Goal: Task Accomplishment & Management: Use online tool/utility

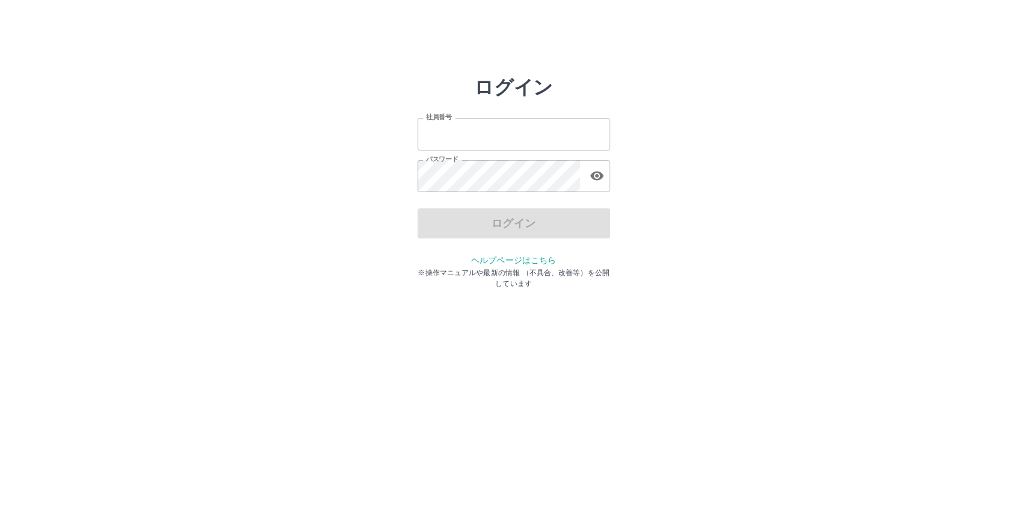
type input "*******"
click at [539, 218] on div "ログイン" at bounding box center [514, 223] width 193 height 30
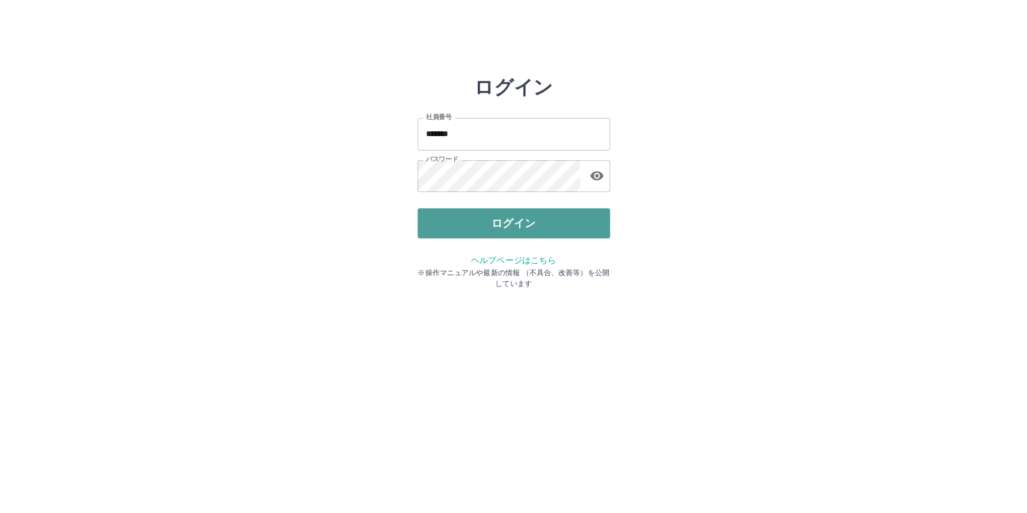
click at [537, 218] on button "ログイン" at bounding box center [514, 223] width 193 height 30
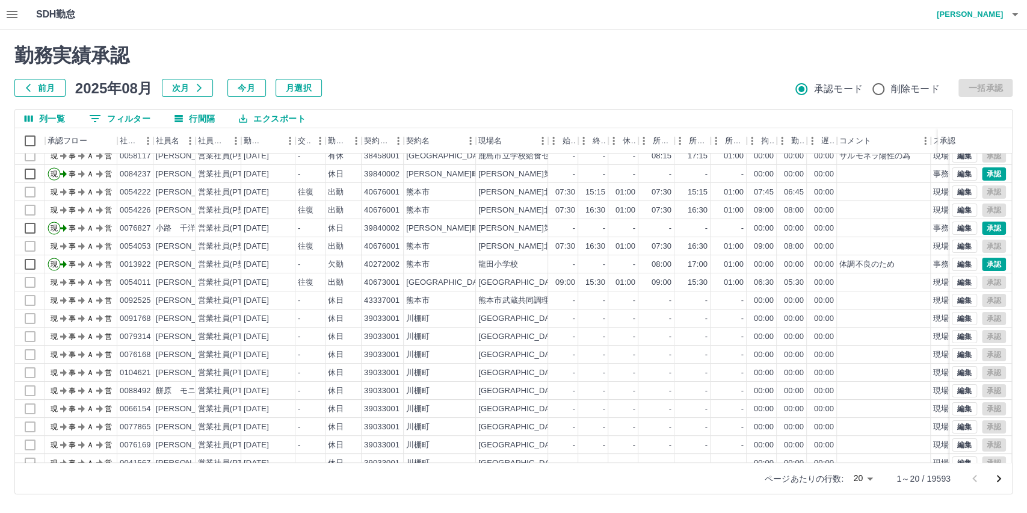
scroll to position [64, 0]
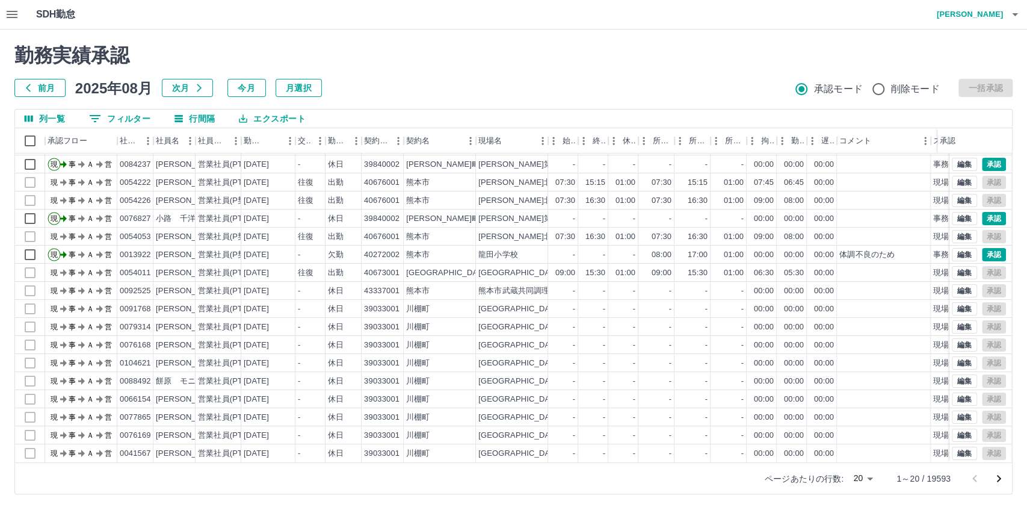
click at [130, 122] on button "0 フィルター" at bounding box center [119, 119] width 81 height 18
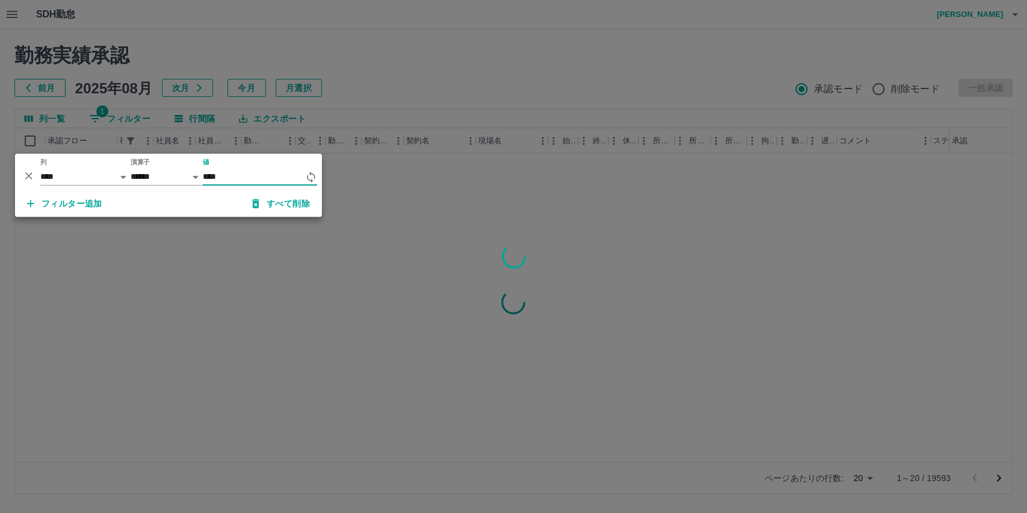
scroll to position [0, 0]
type input "******"
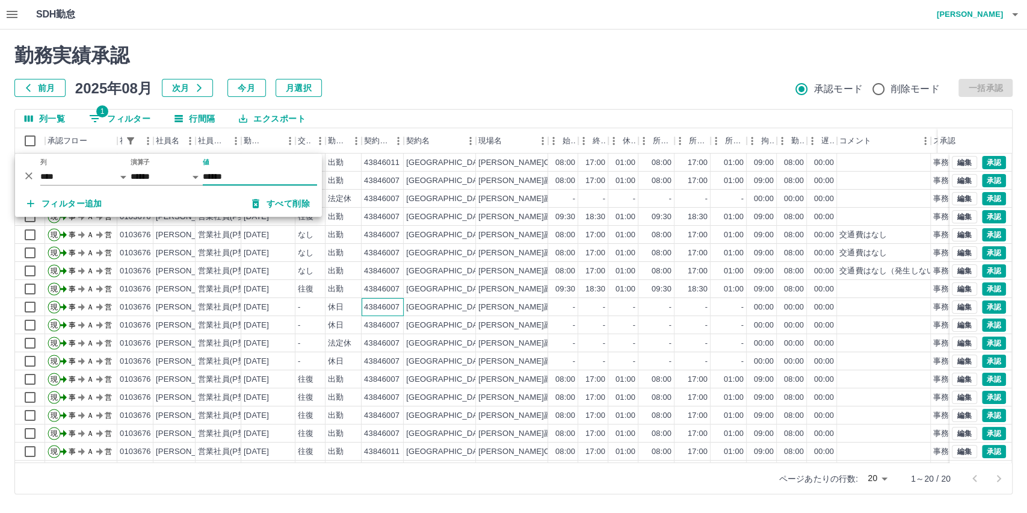
click at [376, 315] on div "43846007" at bounding box center [383, 307] width 42 height 18
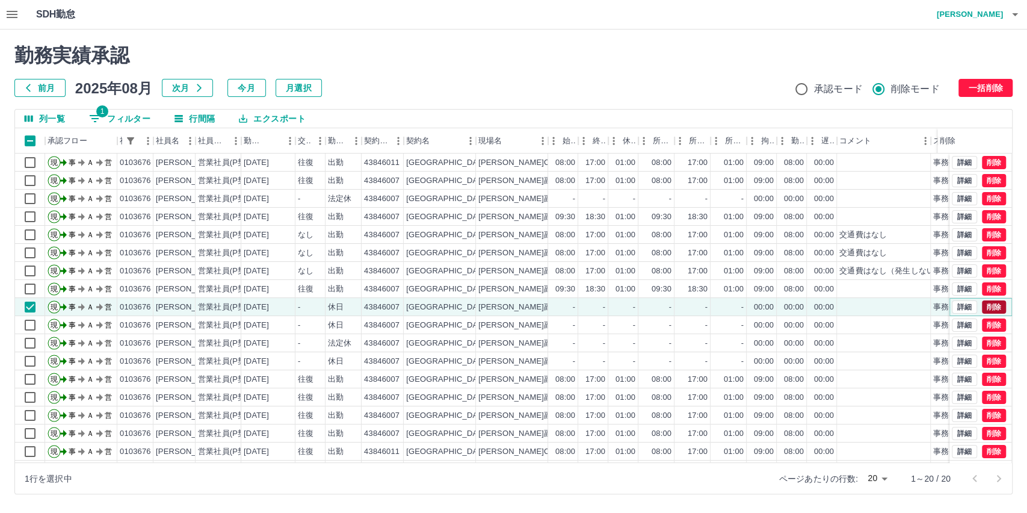
click at [982, 306] on button "削除" at bounding box center [994, 306] width 24 height 13
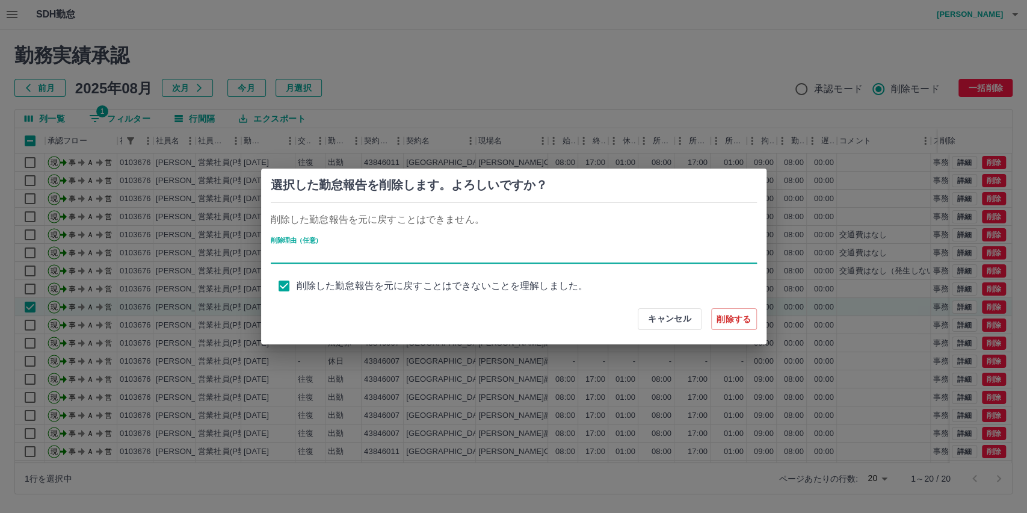
click at [294, 255] on input "削除理由（任意）" at bounding box center [514, 254] width 486 height 17
type input "*"
type input "*******"
click at [730, 320] on button "削除する" at bounding box center [734, 319] width 46 height 22
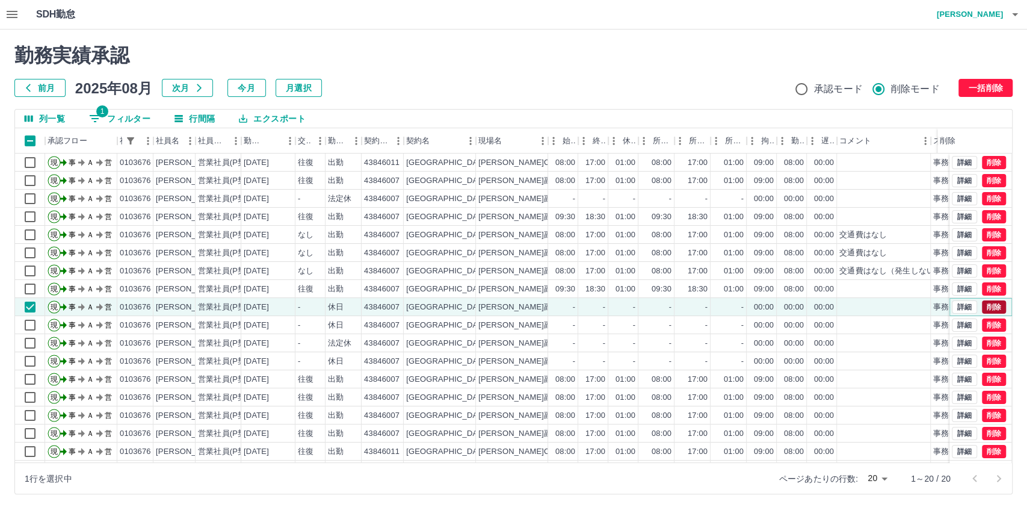
click at [982, 308] on button "削除" at bounding box center [994, 306] width 24 height 13
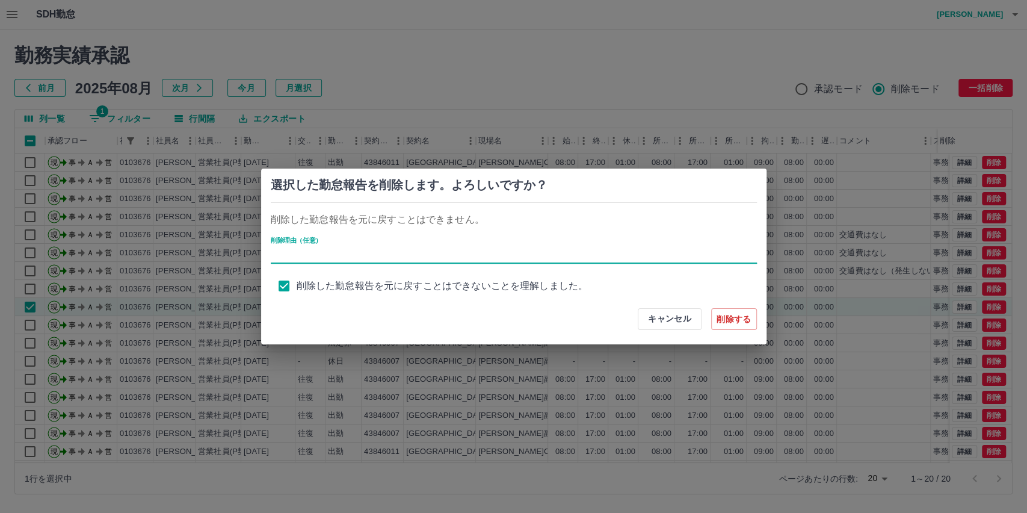
click at [297, 261] on input "削除理由（任意）" at bounding box center [514, 254] width 486 height 17
type input "*******"
click at [727, 323] on button "削除する" at bounding box center [734, 319] width 46 height 22
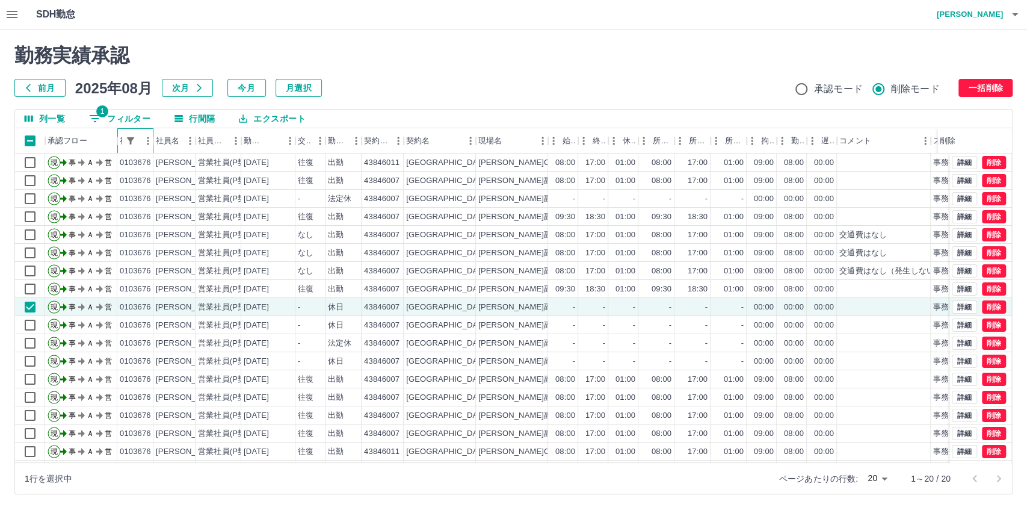
click at [132, 129] on div "社員番号" at bounding box center [129, 140] width 19 height 25
click at [132, 118] on button "1 フィルター" at bounding box center [119, 119] width 81 height 18
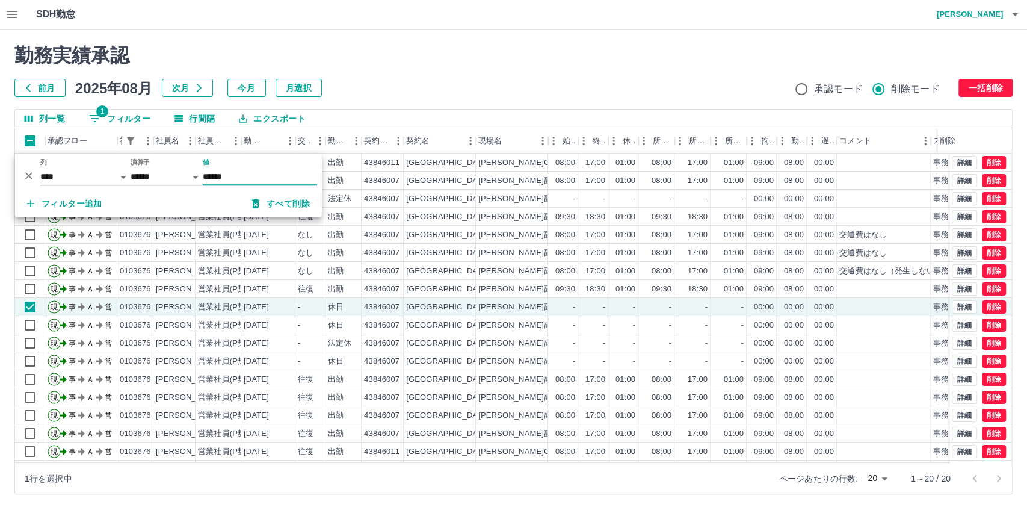
click at [255, 175] on input "******" at bounding box center [260, 176] width 114 height 17
click at [266, 178] on input "******" at bounding box center [260, 176] width 114 height 17
click at [427, 48] on h2 "勤務実績承認" at bounding box center [513, 55] width 998 height 23
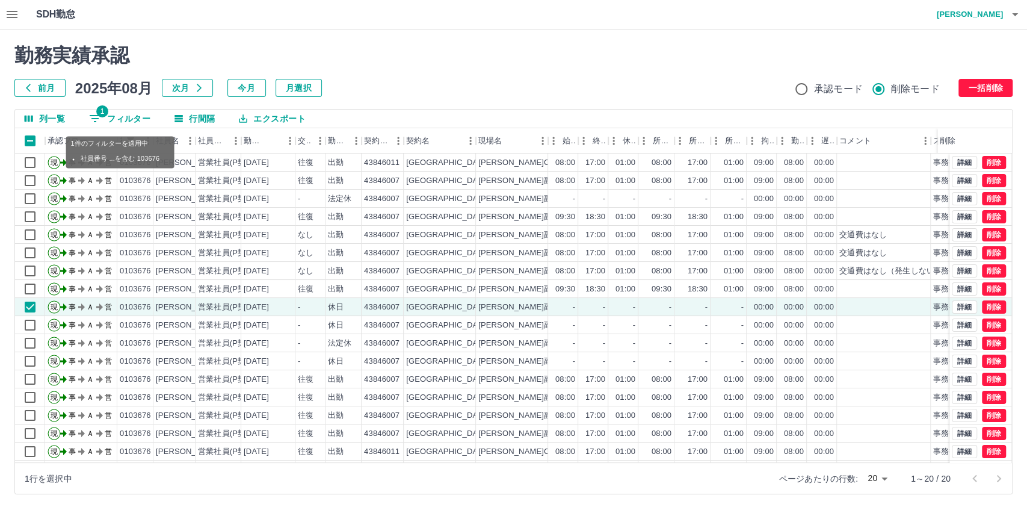
click at [129, 112] on button "1 フィルター" at bounding box center [119, 119] width 81 height 18
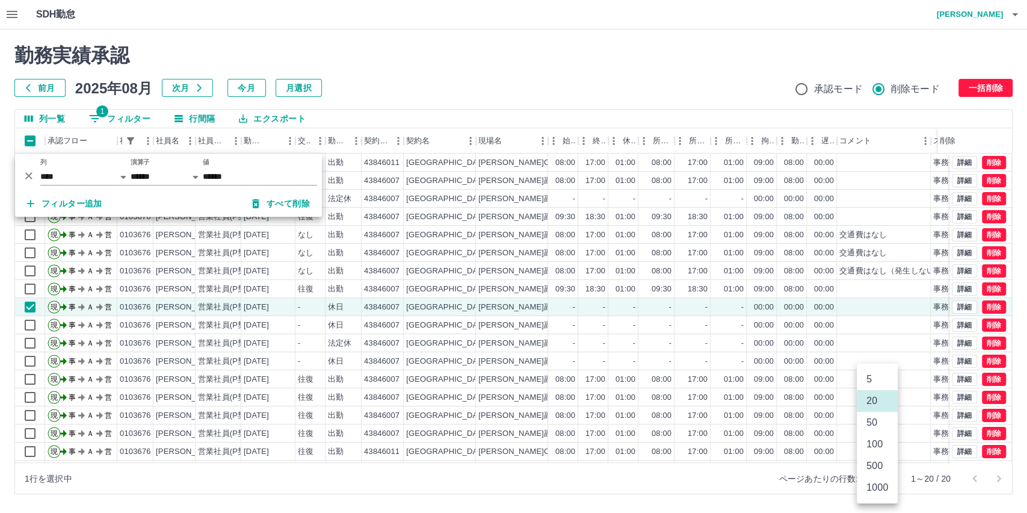
click at [878, 480] on body "SDH勤怠 [PERSON_NAME] moveToDeletedWorkrecord:postscript execution fail 勤務実績承認 前月…" at bounding box center [513, 254] width 1027 height 509
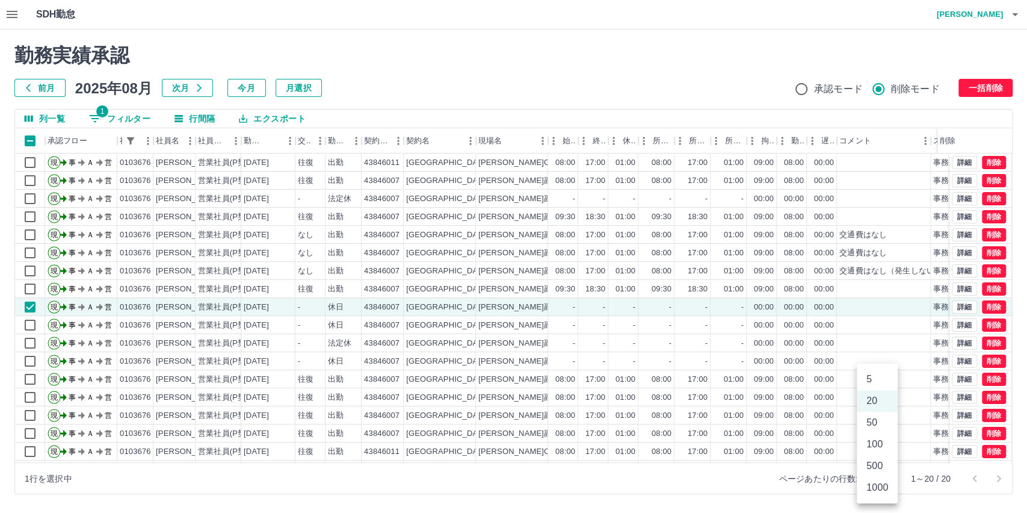
click at [876, 430] on li "50" at bounding box center [877, 423] width 41 height 22
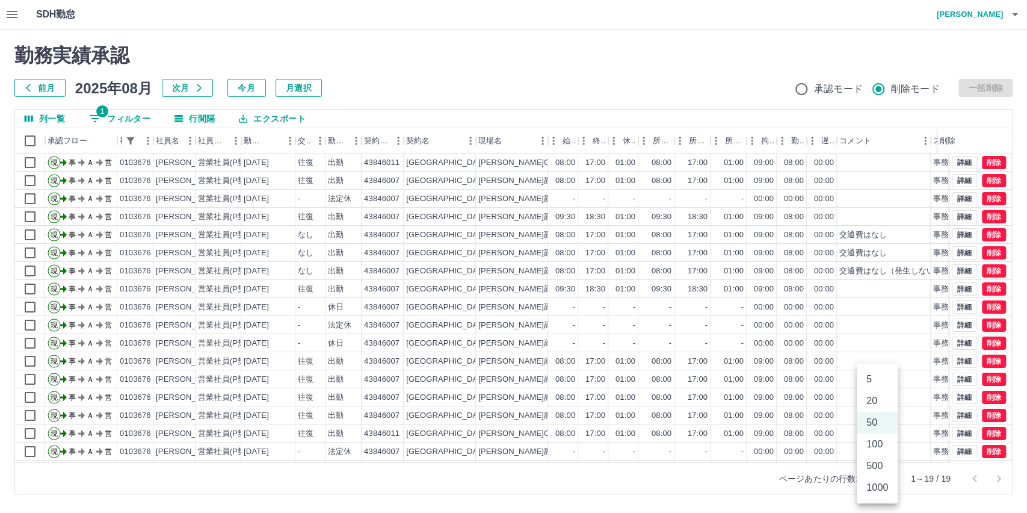
click at [874, 481] on body "SDH勤怠 [PERSON_NAME] moveToDeletedWorkrecord:postscript execution fail 勤務実績承認 前月…" at bounding box center [513, 254] width 1027 height 509
click at [876, 484] on li "1000" at bounding box center [877, 488] width 41 height 22
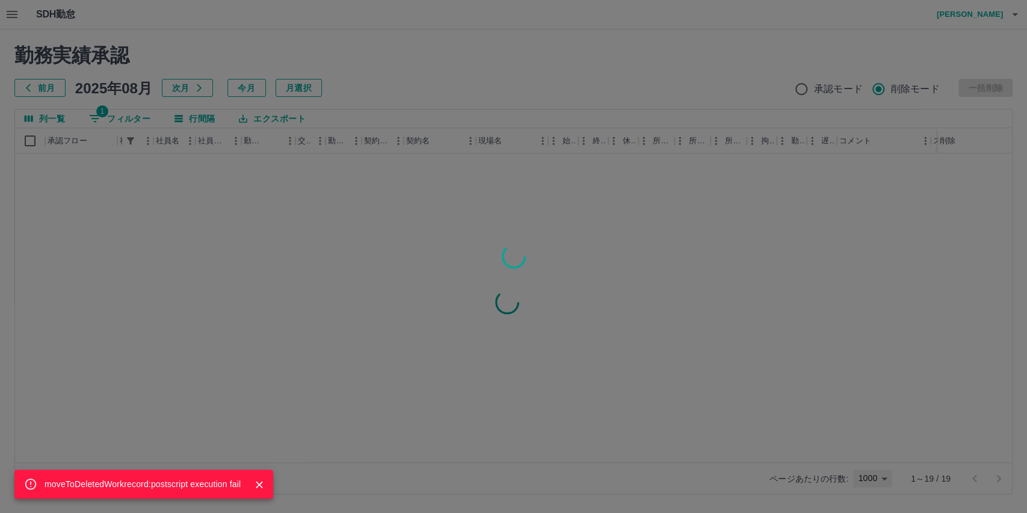
type input "****"
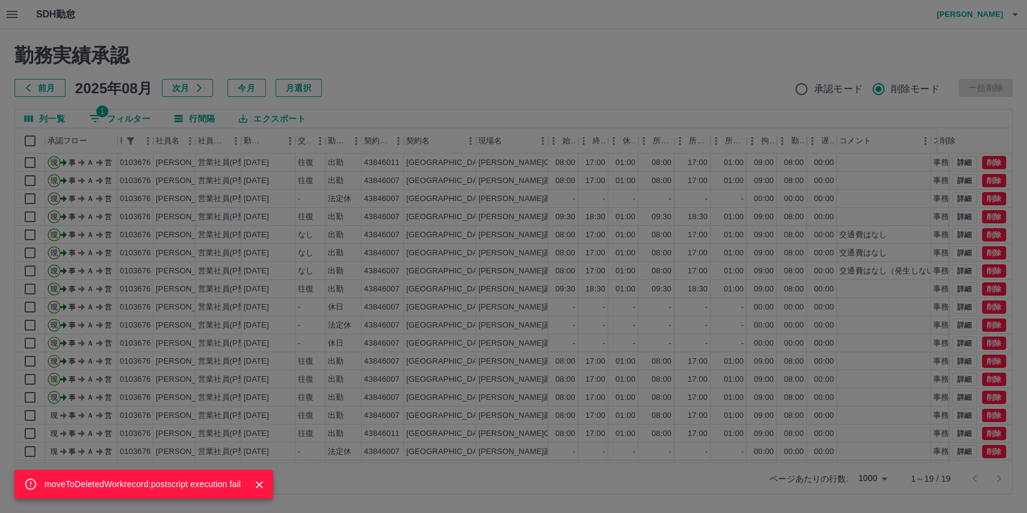
click at [129, 116] on div "moveToDeletedWorkrecord:postscript execution fail" at bounding box center [513, 256] width 1027 height 513
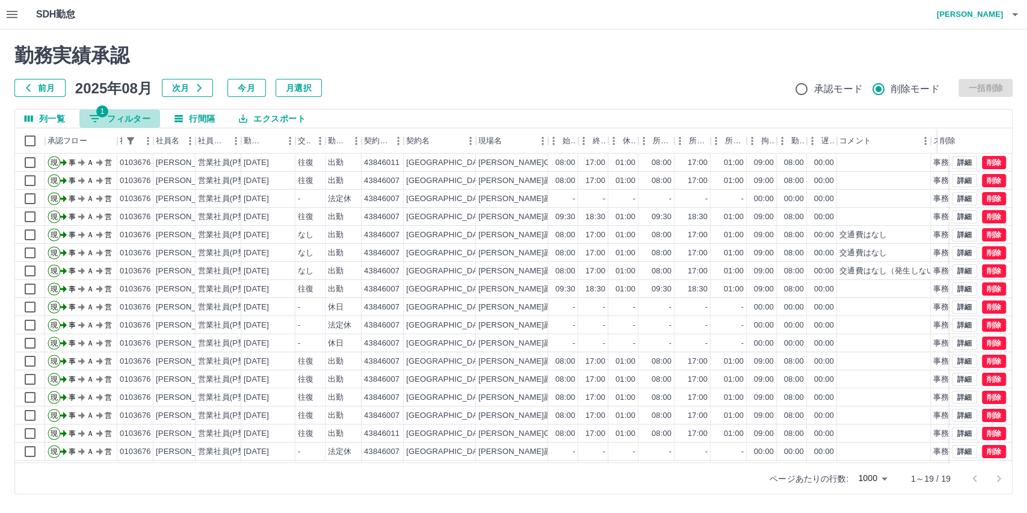
click at [131, 116] on button "1 フィルター" at bounding box center [119, 119] width 81 height 18
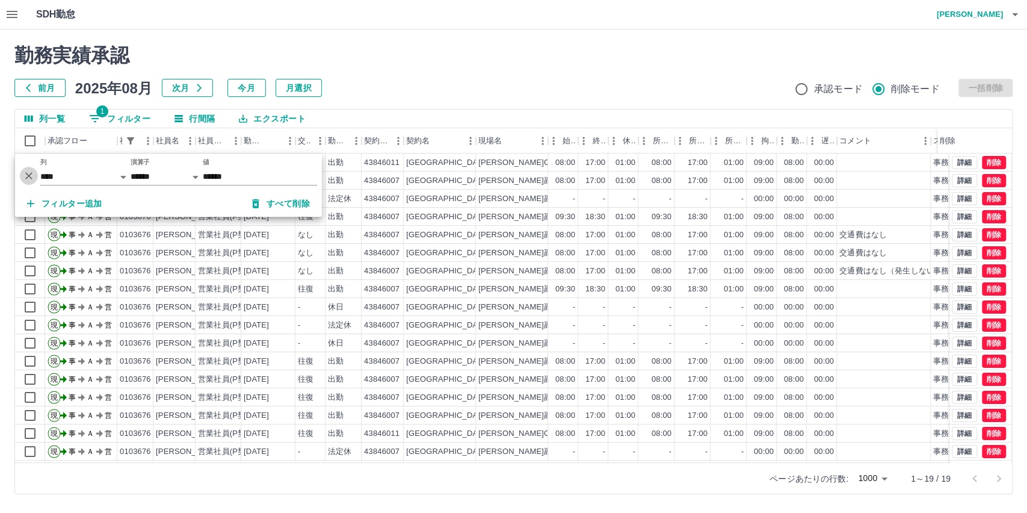
click at [31, 174] on icon "削除" at bounding box center [29, 176] width 12 height 12
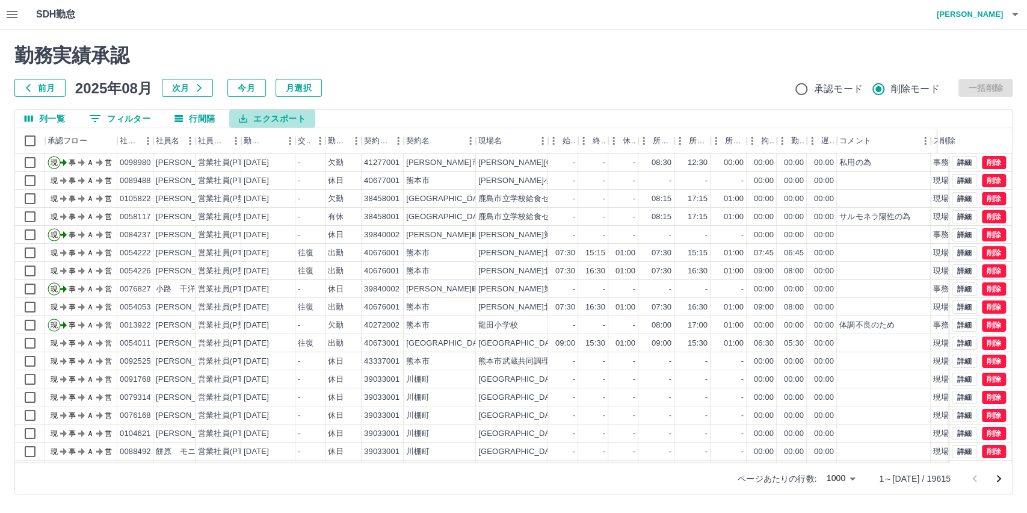
click at [265, 119] on button "エクスポート" at bounding box center [271, 119] width 85 height 18
click at [278, 139] on li "CSVダウンロード" at bounding box center [277, 143] width 97 height 22
click at [1001, 479] on icon "次のページへ" at bounding box center [999, 478] width 14 height 14
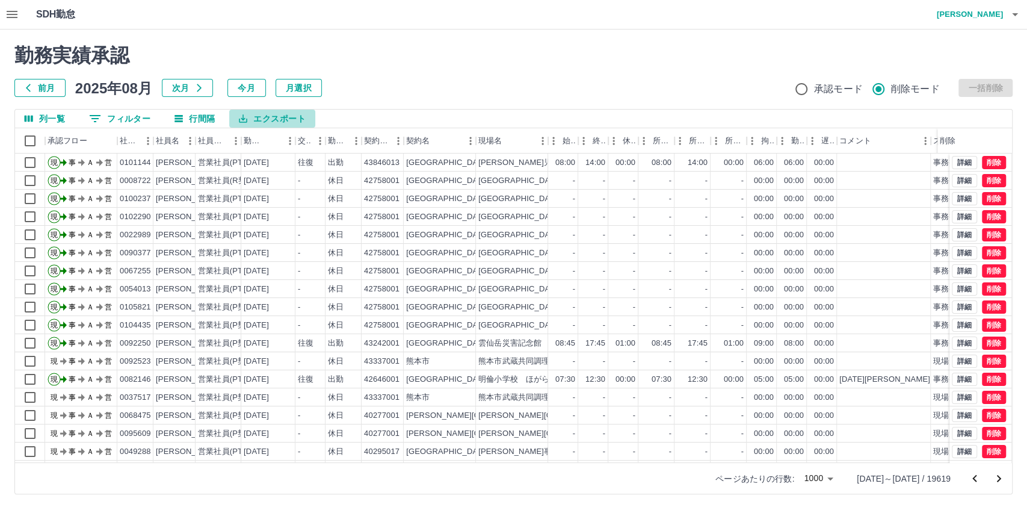
click at [281, 111] on button "エクスポート" at bounding box center [271, 119] width 85 height 18
click at [284, 141] on li "CSVダウンロード" at bounding box center [277, 143] width 97 height 22
click at [995, 479] on icon "次のページへ" at bounding box center [999, 478] width 14 height 14
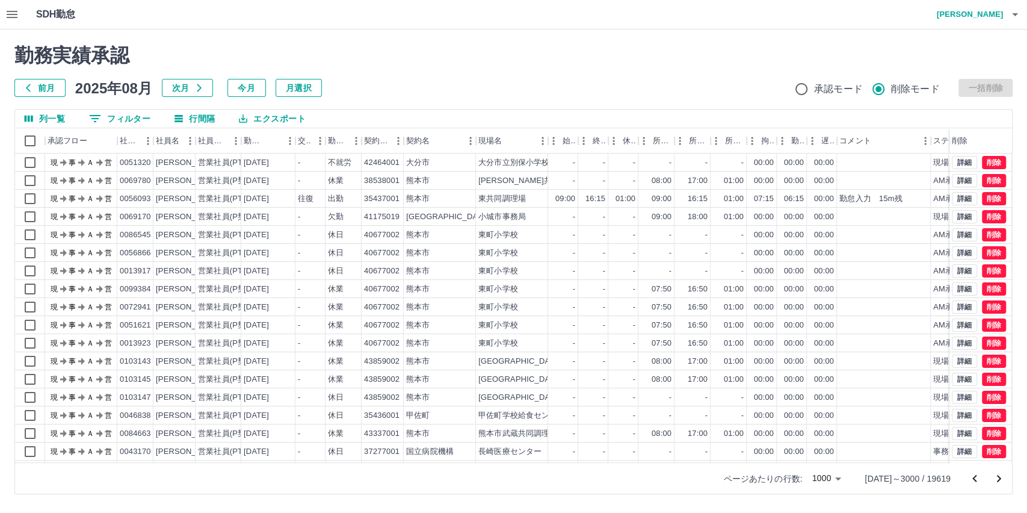
click at [295, 118] on div "moveToDeletedWorkrecord:postscript execution fail" at bounding box center [513, 256] width 1027 height 513
click at [282, 114] on div "moveToDeletedWorkrecord:postscript execution fail" at bounding box center [513, 256] width 1027 height 513
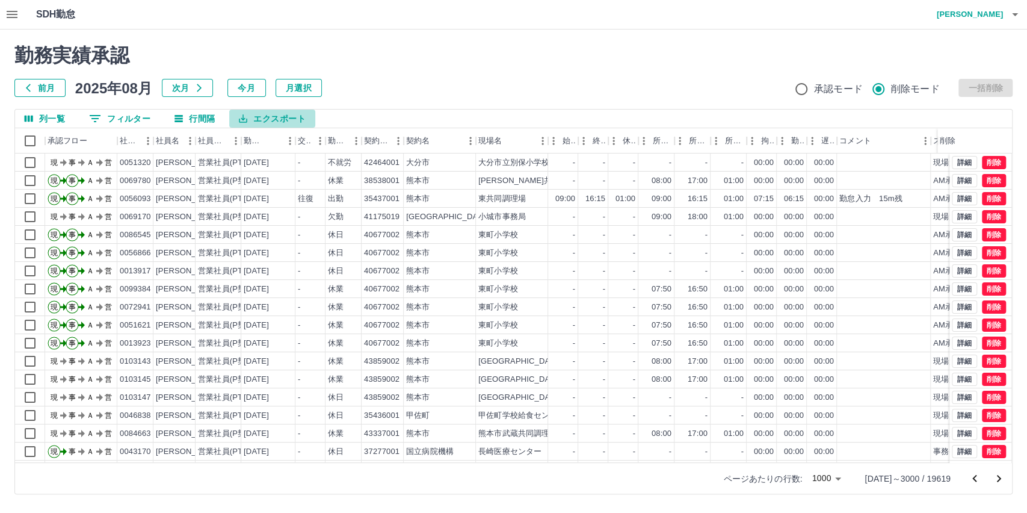
click at [280, 117] on button "エクスポート" at bounding box center [271, 119] width 85 height 18
click at [283, 143] on li "CSVダウンロード" at bounding box center [277, 143] width 97 height 22
click at [1001, 479] on icon "次のページへ" at bounding box center [999, 478] width 14 height 14
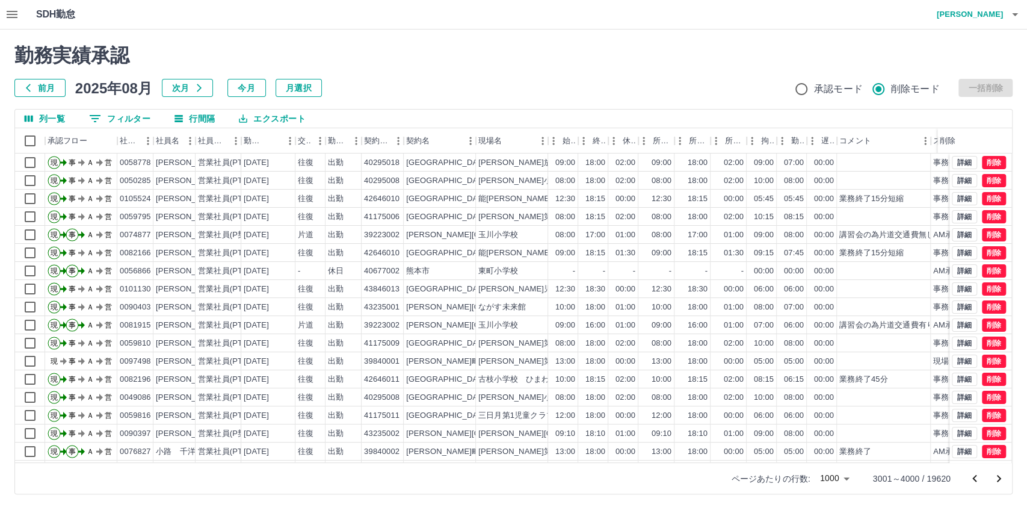
click at [253, 481] on div "ページあたりの行数: [DATE] **** 3001～4000 / 19620" at bounding box center [513, 477] width 997 height 31
click at [294, 113] on button "エクスポート" at bounding box center [271, 119] width 85 height 18
click at [814, 85] on span "承認モード" at bounding box center [838, 89] width 49 height 14
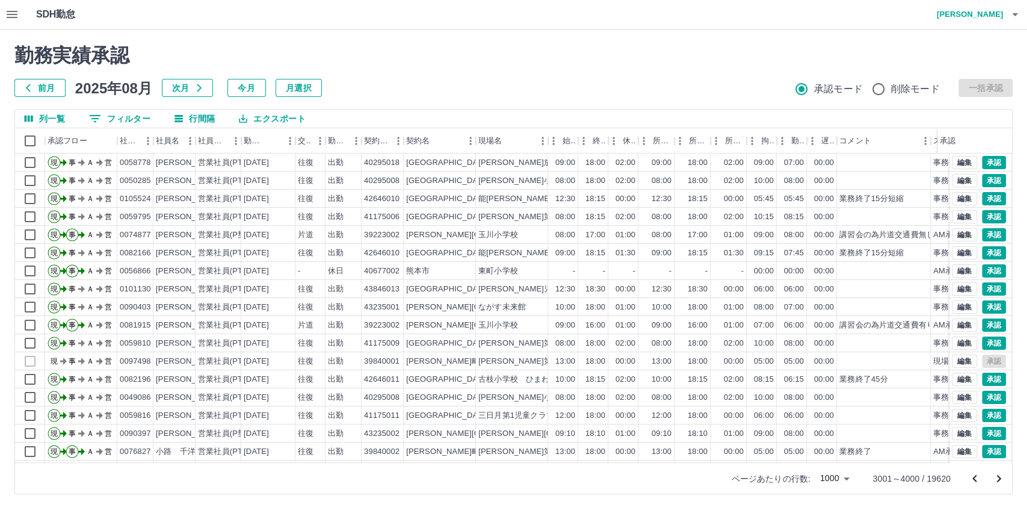
click at [265, 116] on button "エクスポート" at bounding box center [271, 119] width 85 height 18
click at [270, 142] on li "CSVダウンロード" at bounding box center [277, 143] width 97 height 22
click at [1000, 480] on icon "次のページへ" at bounding box center [999, 478] width 14 height 14
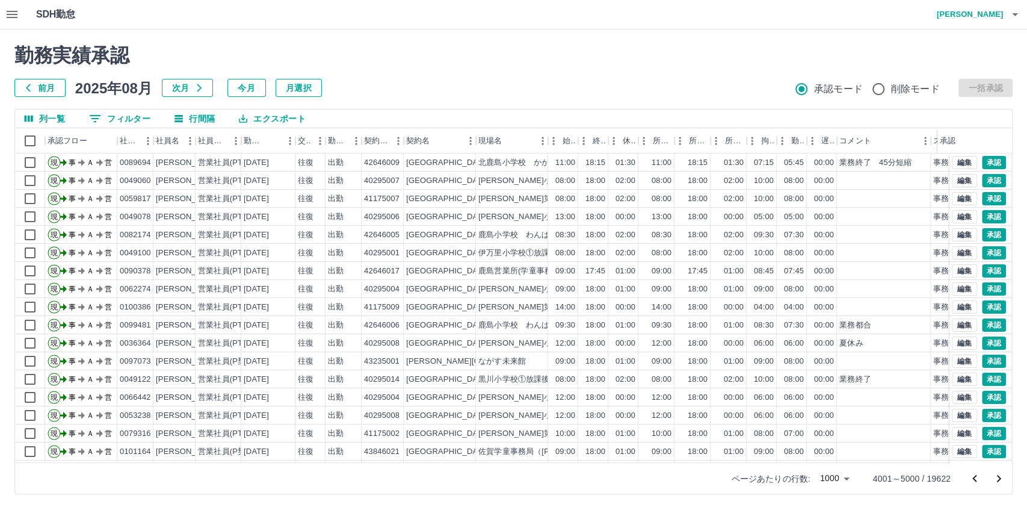
drag, startPoint x: 294, startPoint y: 129, endPoint x: 294, endPoint y: 123, distance: 6.6
click at [294, 129] on div "勤務日" at bounding box center [295, 140] width 14 height 25
click at [293, 118] on button "エクスポート" at bounding box center [271, 119] width 85 height 18
click at [288, 135] on li "CSVダウンロード" at bounding box center [277, 143] width 97 height 22
click at [1001, 480] on icon "次のページへ" at bounding box center [999, 478] width 14 height 14
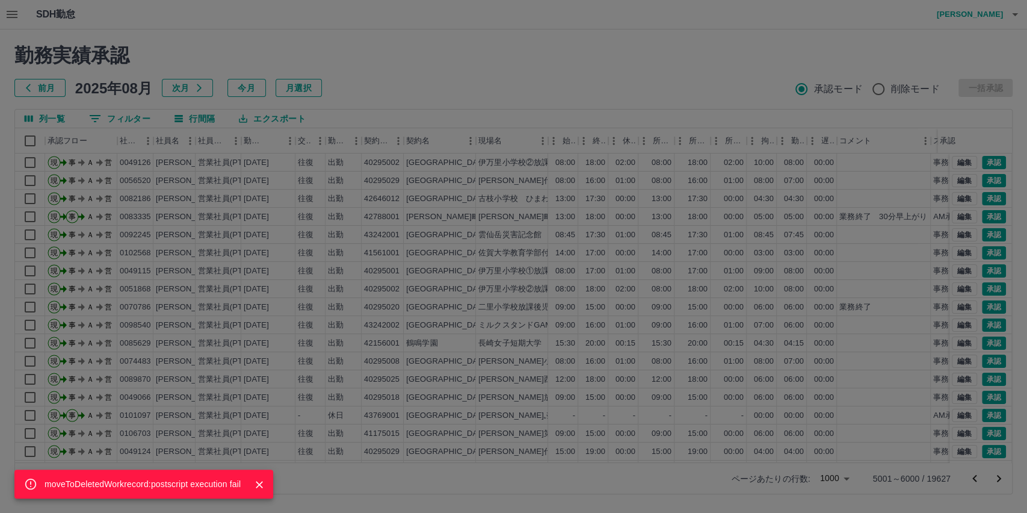
click at [253, 481] on icon "Close" at bounding box center [259, 484] width 12 height 12
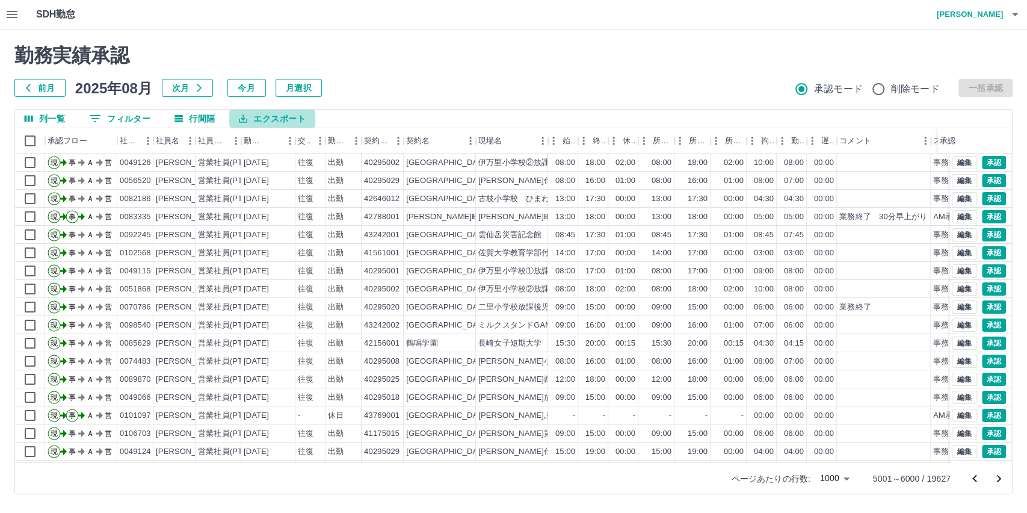
click at [289, 116] on button "エクスポート" at bounding box center [271, 119] width 85 height 18
click at [281, 138] on li "CSVダウンロード" at bounding box center [277, 143] width 97 height 22
click at [273, 116] on button "エクスポート" at bounding box center [271, 119] width 85 height 18
click at [274, 117] on button "エクスポート" at bounding box center [271, 119] width 85 height 18
click at [453, 66] on h2 "勤務実績承認" at bounding box center [513, 55] width 998 height 23
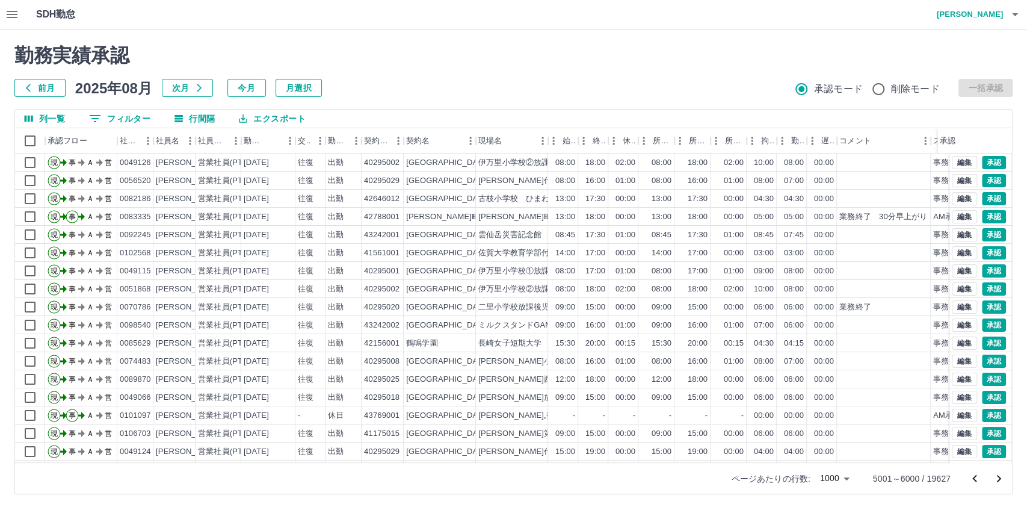
click at [286, 113] on button "エクスポート" at bounding box center [271, 119] width 85 height 18
click at [289, 140] on li "CSVダウンロード" at bounding box center [277, 143] width 97 height 22
click at [279, 118] on button "エクスポート" at bounding box center [271, 119] width 85 height 18
click at [279, 140] on li "CSVダウンロード" at bounding box center [277, 143] width 97 height 22
click at [297, 115] on button "エクスポート" at bounding box center [271, 119] width 85 height 18
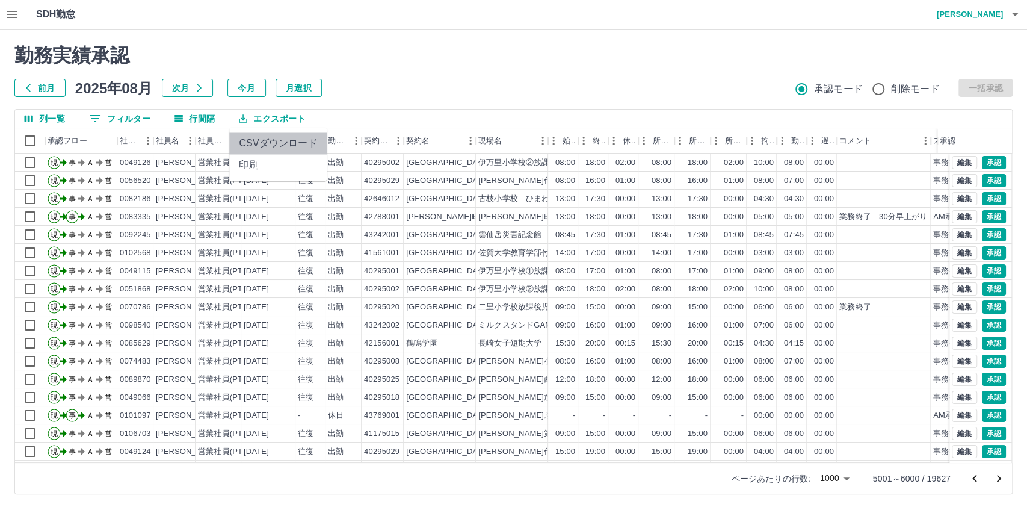
click at [290, 144] on li "CSVダウンロード" at bounding box center [277, 143] width 97 height 22
click at [1004, 479] on icon "次のページへ" at bounding box center [999, 478] width 14 height 14
